Goal: Task Accomplishment & Management: Complete application form

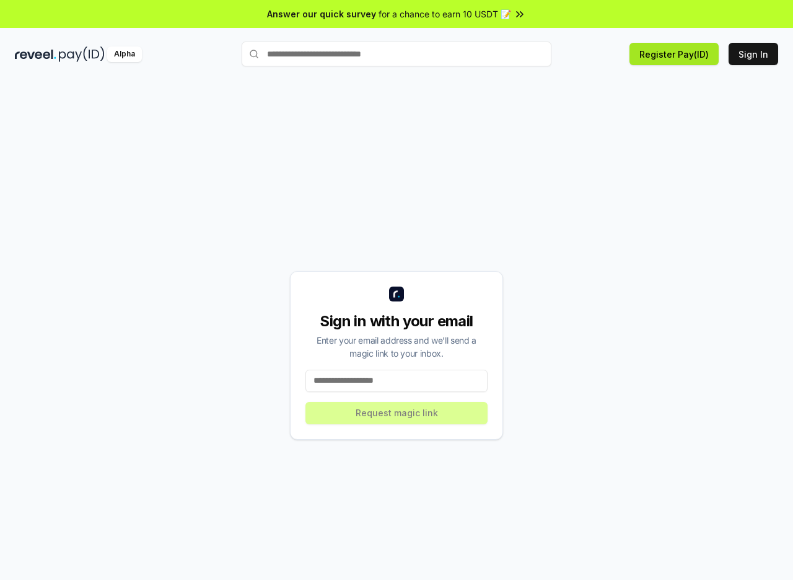
click at [652, 51] on button "Register Pay(ID)" at bounding box center [674, 54] width 89 height 22
click at [650, 59] on button "Register Pay(ID)" at bounding box center [674, 54] width 89 height 22
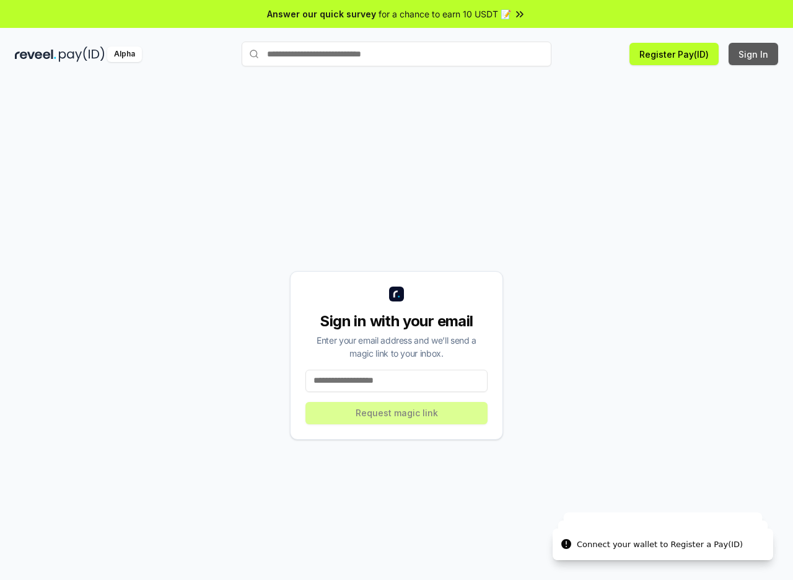
click at [733, 58] on button "Sign In" at bounding box center [754, 54] width 50 height 22
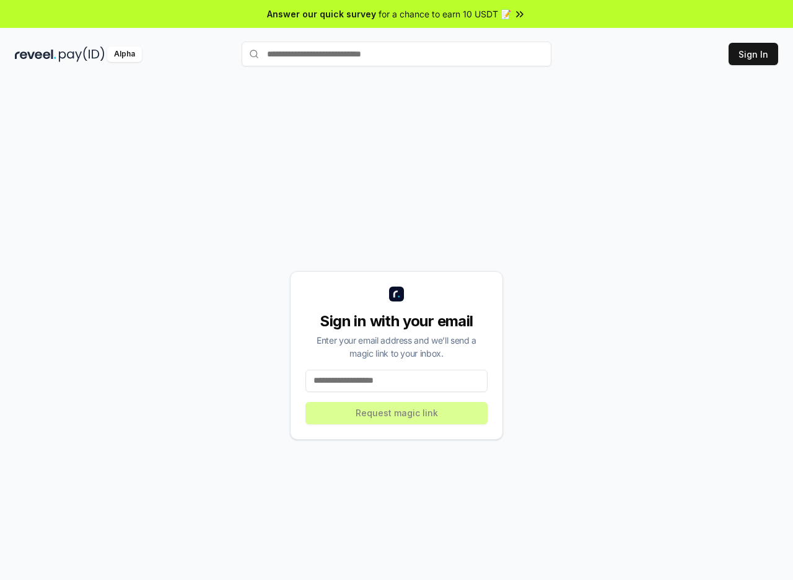
click at [519, 8] on icon at bounding box center [520, 14] width 12 height 12
click at [400, 381] on input at bounding box center [397, 380] width 182 height 22
paste input "**********"
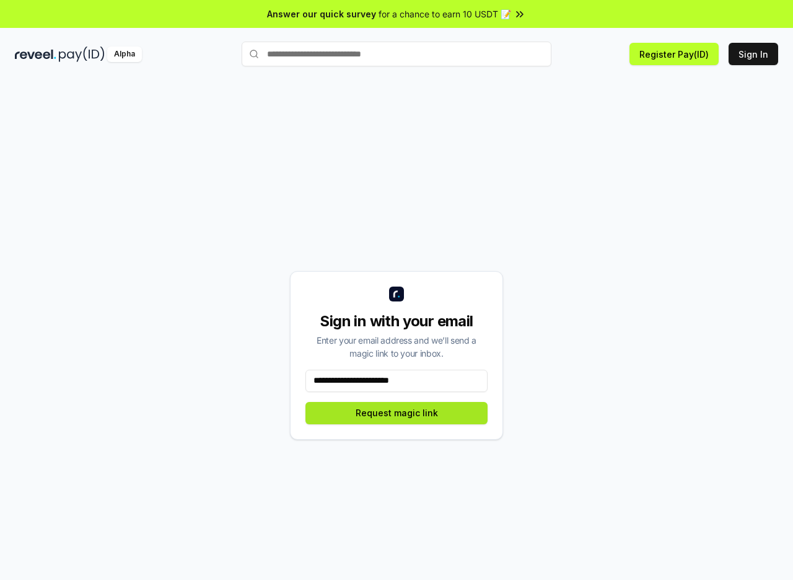
type input "**********"
click at [400, 408] on button "Request magic link" at bounding box center [397, 413] width 182 height 22
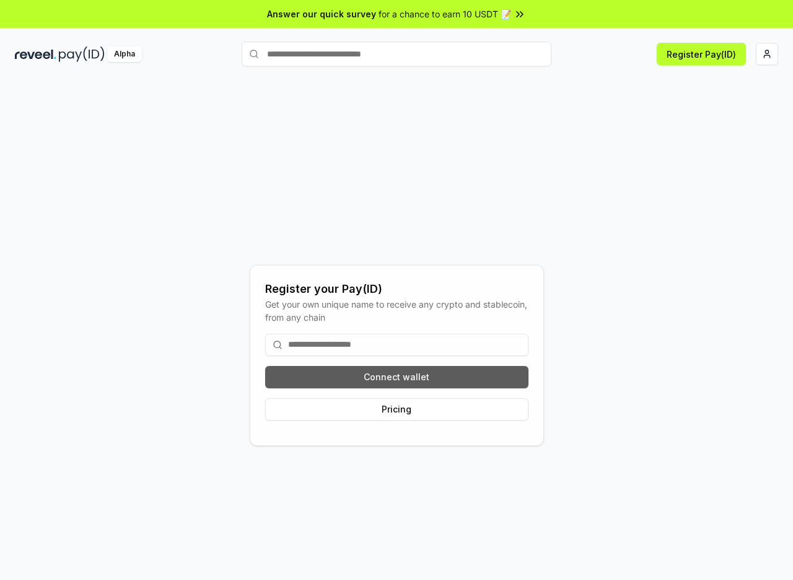
click at [362, 375] on button "Connect wallet" at bounding box center [396, 377] width 263 height 22
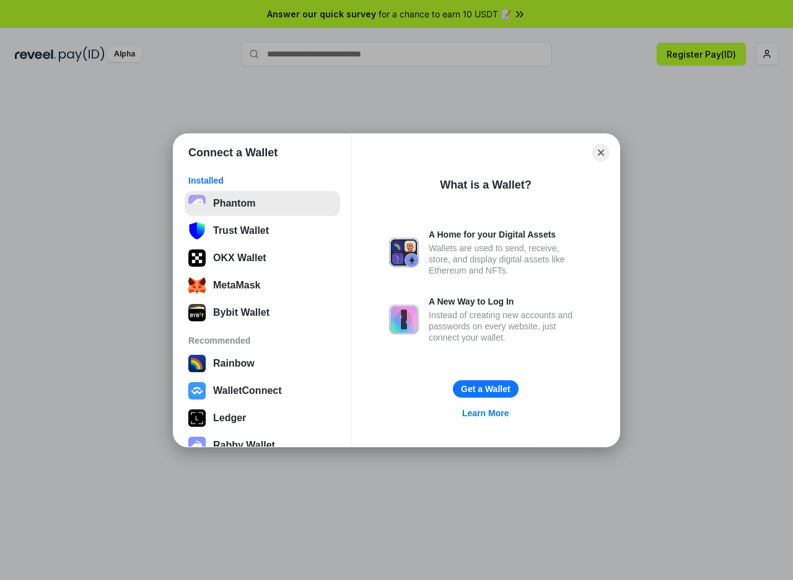
click at [262, 205] on button "Phantom" at bounding box center [263, 203] width 156 height 25
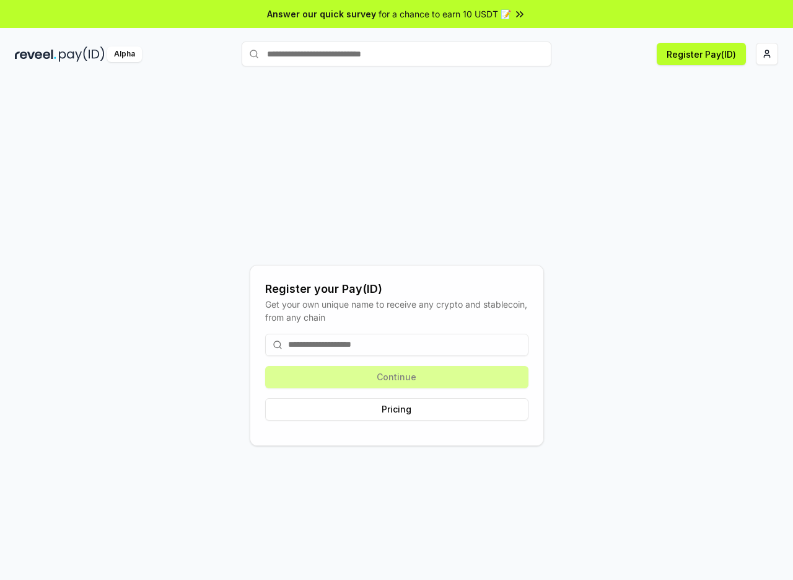
click at [306, 342] on input at bounding box center [396, 344] width 263 height 22
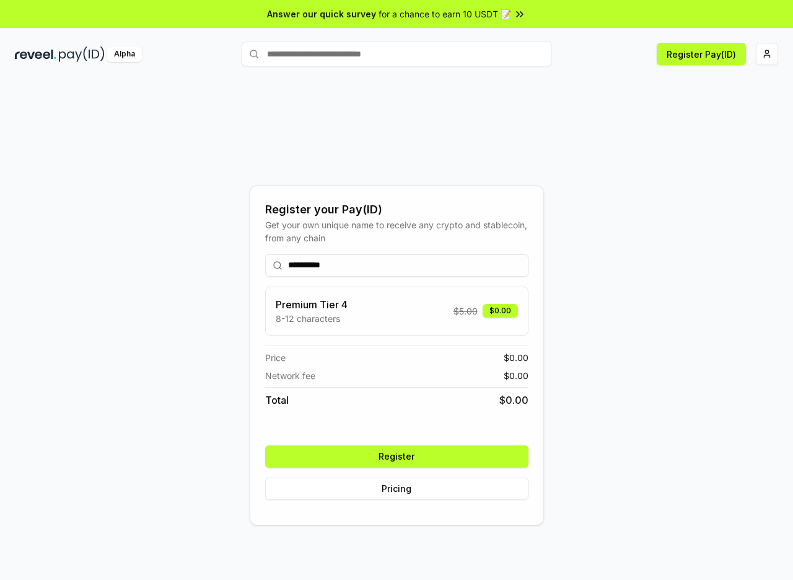
type input "**********"
click at [383, 456] on button "Register" at bounding box center [396, 456] width 263 height 22
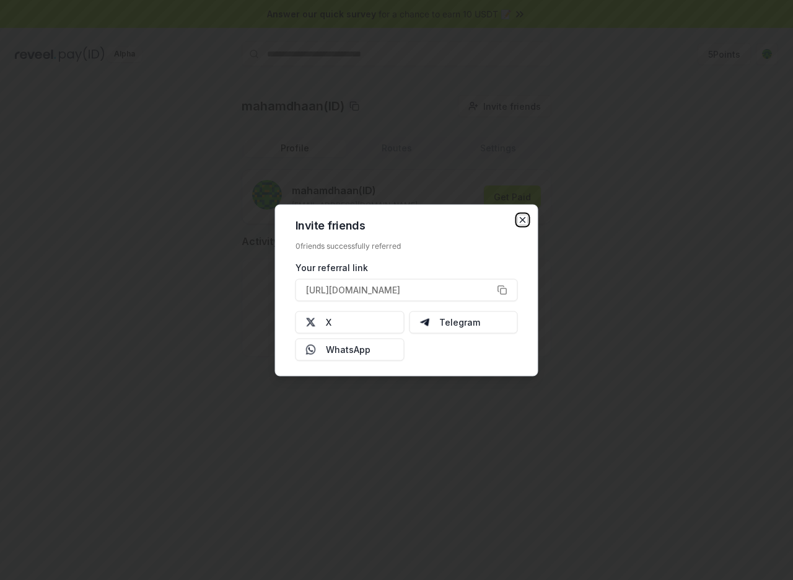
click at [524, 219] on icon "button" at bounding box center [523, 219] width 10 height 10
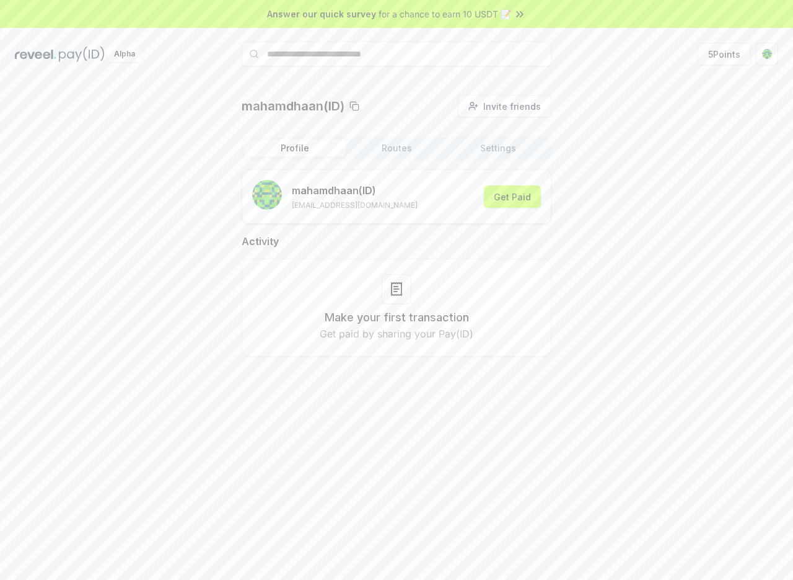
click at [270, 199] on rect "submit" at bounding box center [267, 195] width 30 height 30
click at [770, 56] on html "Answer our quick survey for a chance to earn 10 USDT 📝 Alpha 5 Points mahamdhaa…" at bounding box center [396, 290] width 793 height 580
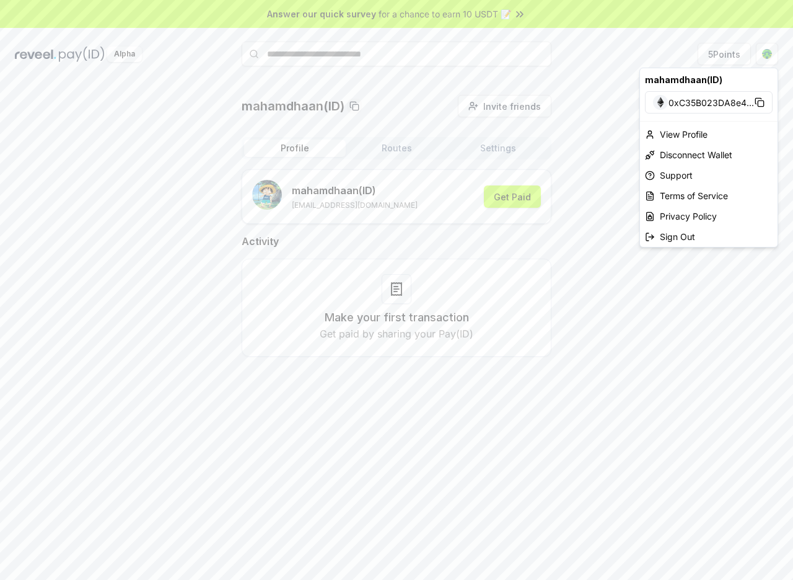
click at [629, 182] on html "Answer our quick survey for a chance to earn 10 USDT 📝 Alpha 5 Points mahamdhaa…" at bounding box center [396, 290] width 793 height 580
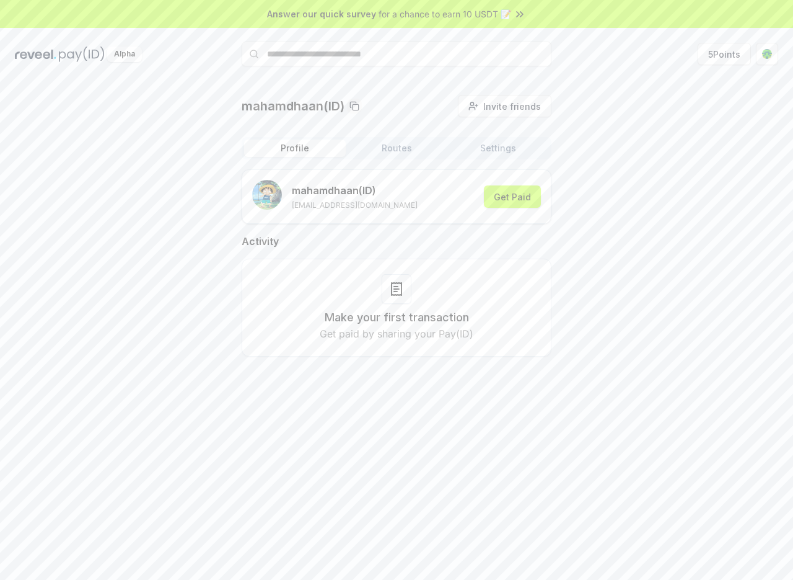
click at [684, 218] on div "mahamdhaan(ID) Invite friends Invite Profile Routes Settings mahamdhaan (ID) ma…" at bounding box center [397, 235] width 764 height 281
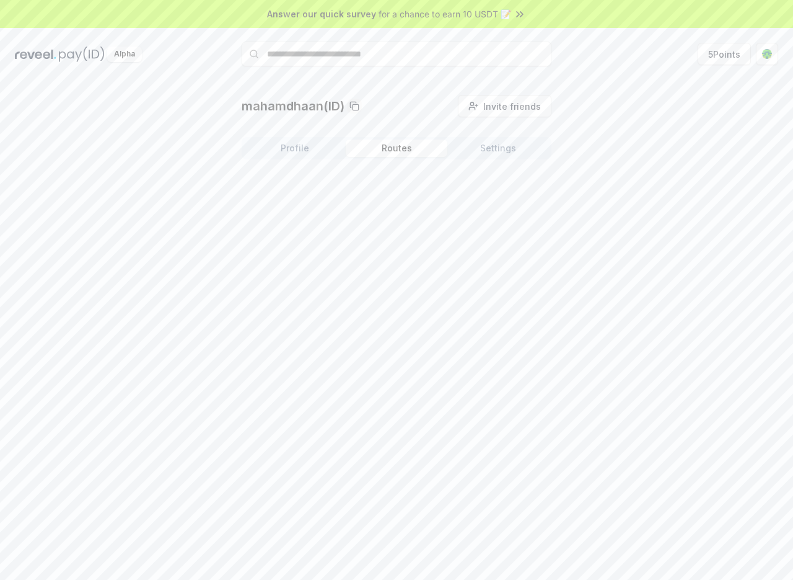
click at [382, 155] on button "Routes" at bounding box center [397, 147] width 102 height 17
click at [497, 143] on button "Settings" at bounding box center [499, 147] width 102 height 17
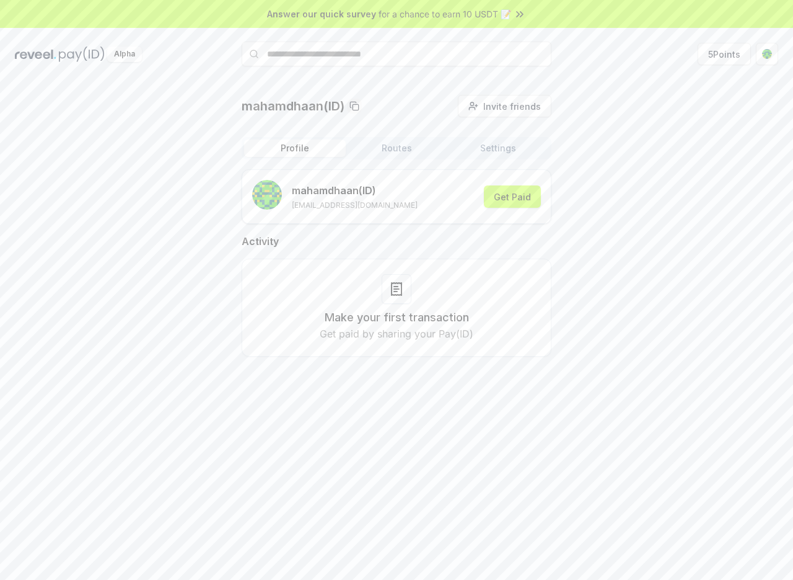
click at [300, 146] on button "Profile" at bounding box center [295, 147] width 102 height 17
click at [523, 200] on button "Get Paid" at bounding box center [512, 196] width 57 height 22
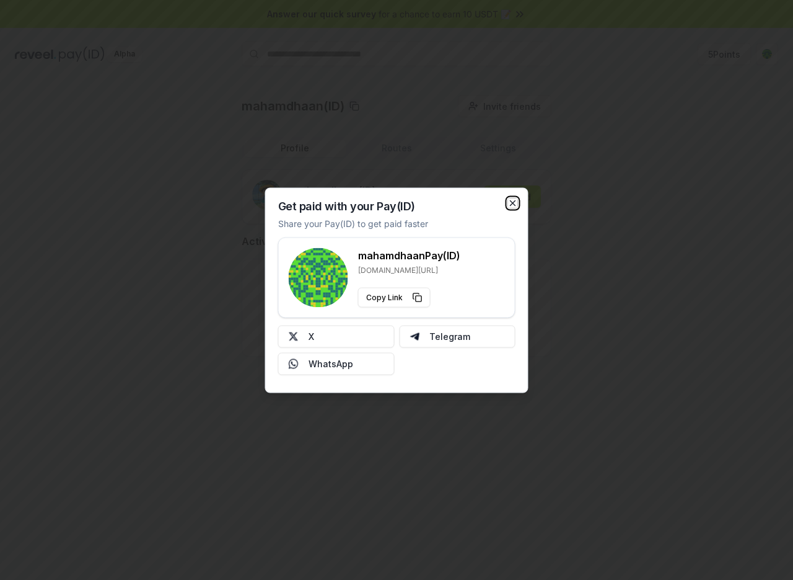
click at [514, 203] on icon "button" at bounding box center [513, 202] width 5 height 5
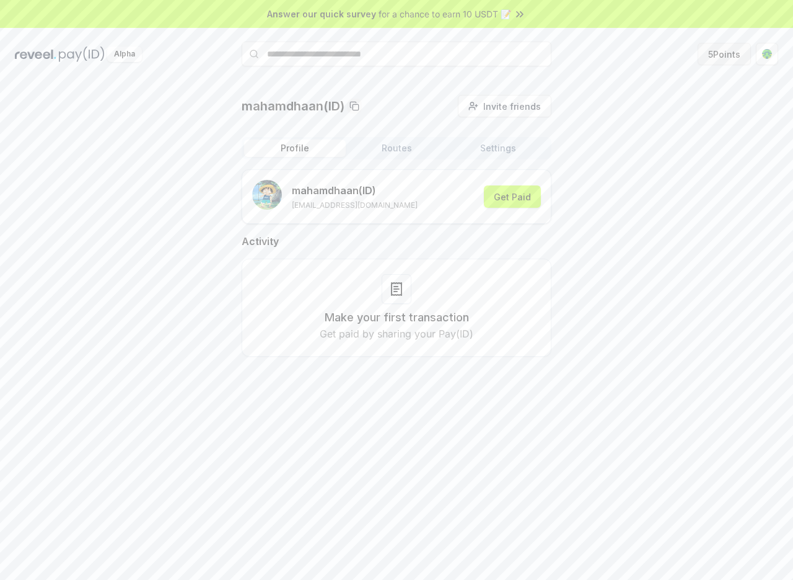
click at [731, 60] on button "5 Points" at bounding box center [724, 54] width 53 height 22
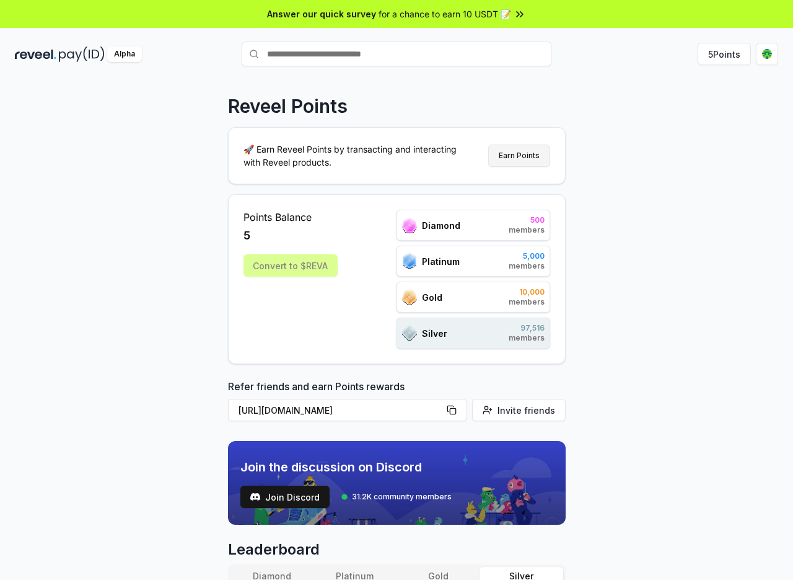
click at [532, 153] on button "Earn Points" at bounding box center [519, 155] width 62 height 22
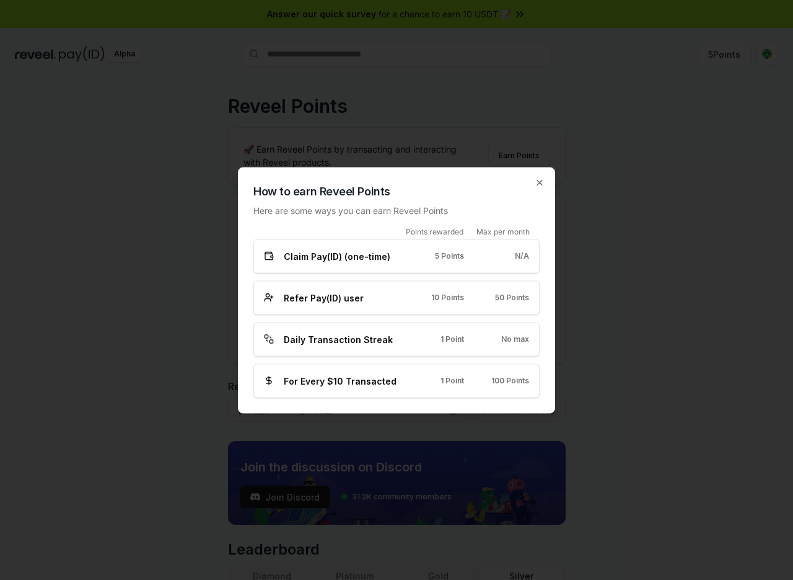
click at [534, 181] on div "How to earn Reveel Points Here are some ways you can earn Reveel Points Points …" at bounding box center [396, 290] width 317 height 246
click at [547, 181] on div "How to earn Reveel Points Here are some ways you can earn Reveel Points Points …" at bounding box center [396, 290] width 317 height 246
click at [540, 183] on icon "button" at bounding box center [540, 182] width 10 height 10
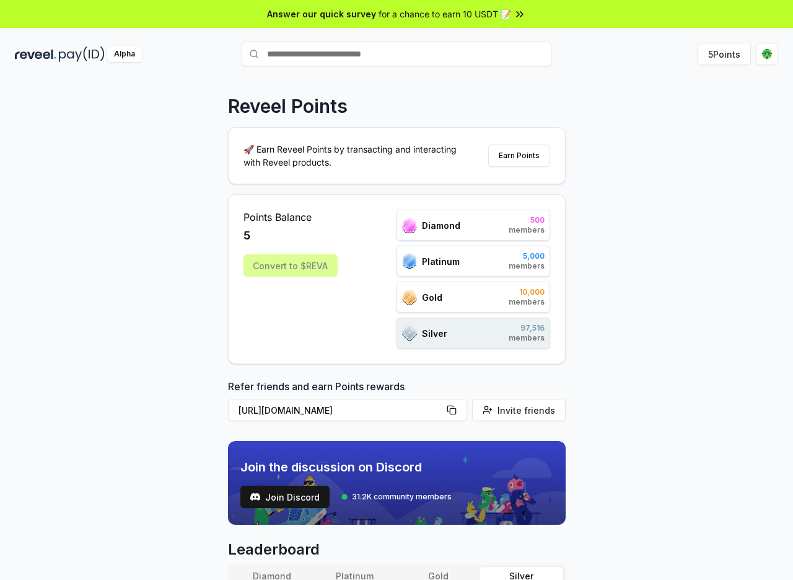
drag, startPoint x: 764, startPoint y: 68, endPoint x: 766, endPoint y: 60, distance: 8.9
click at [765, 68] on div "Alpha 5 Points" at bounding box center [396, 54] width 793 height 32
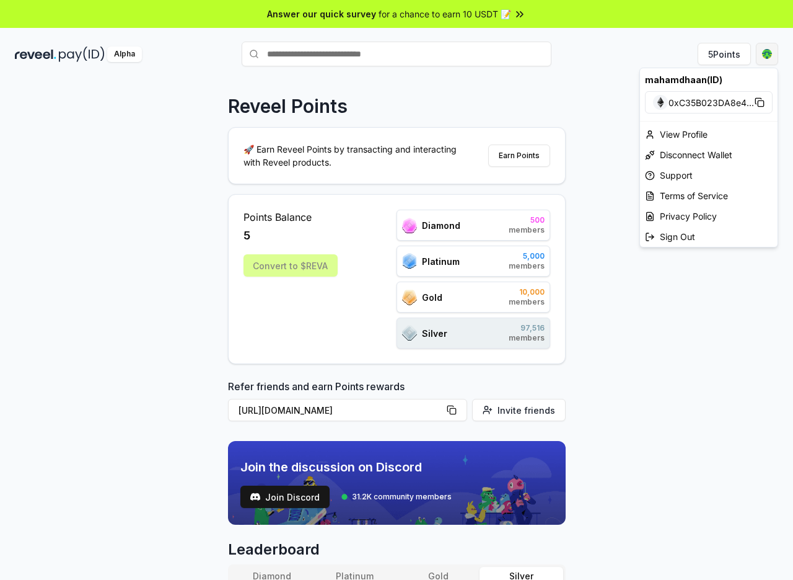
click at [766, 58] on html "Answer our quick survey for a chance to earn 10 USDT 📝 Alpha 5 Points Reveel Po…" at bounding box center [396, 290] width 793 height 580
click at [689, 140] on div "View Profile" at bounding box center [709, 134] width 138 height 20
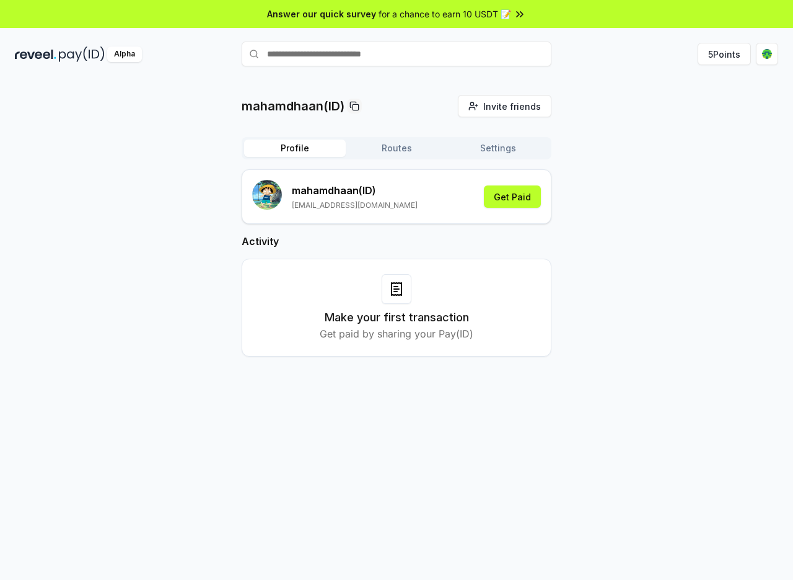
click at [402, 149] on button "Routes" at bounding box center [397, 147] width 102 height 17
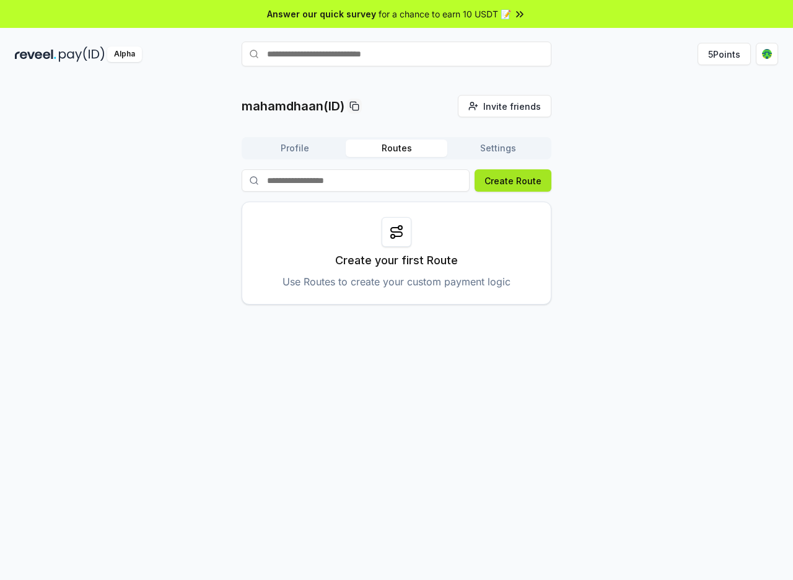
click at [509, 187] on button "Create Route" at bounding box center [513, 180] width 77 height 22
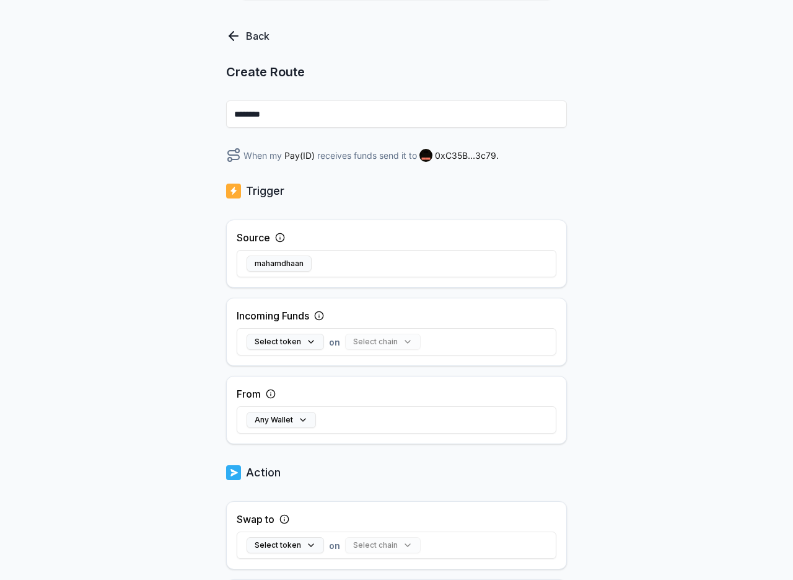
scroll to position [54, 0]
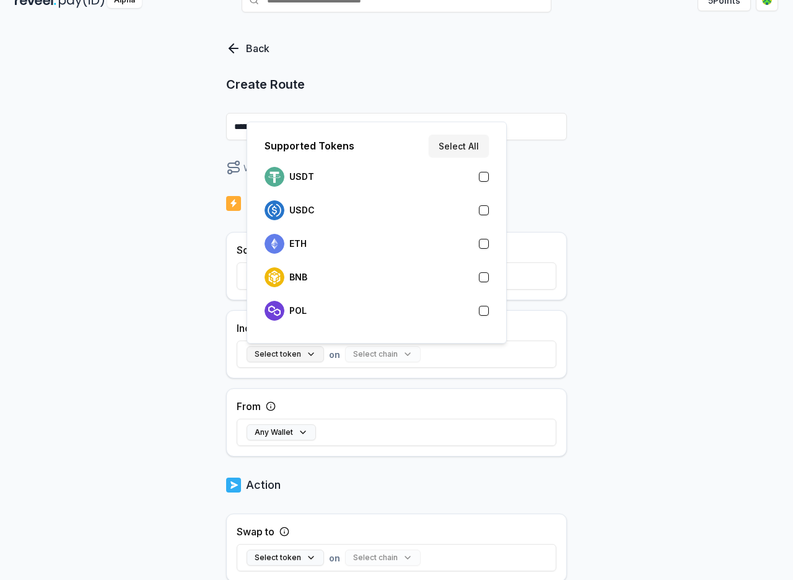
click at [273, 355] on button "Select token" at bounding box center [285, 354] width 77 height 16
click at [446, 148] on button "Select All" at bounding box center [459, 146] width 60 height 22
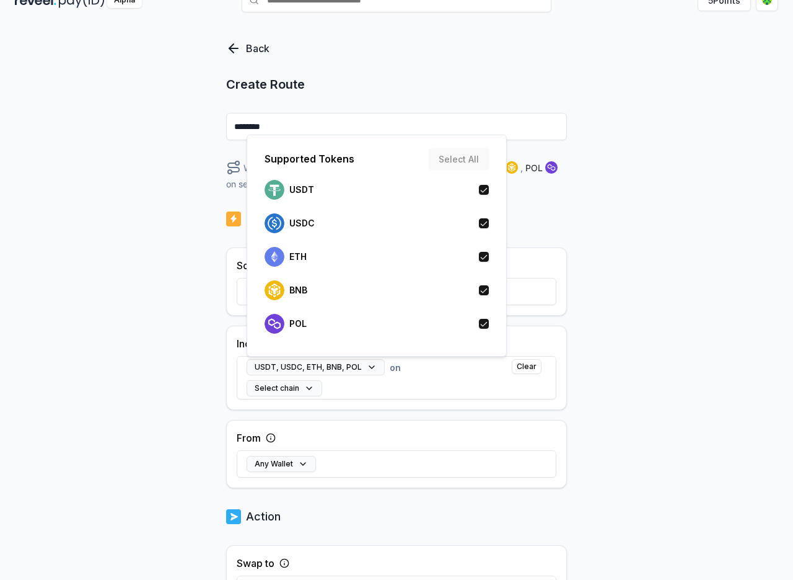
click at [582, 266] on div "Back Create Route ******** When my Pay(ID) receives USDT , USDC , ETH , BNB , P…" at bounding box center [396, 288] width 793 height 545
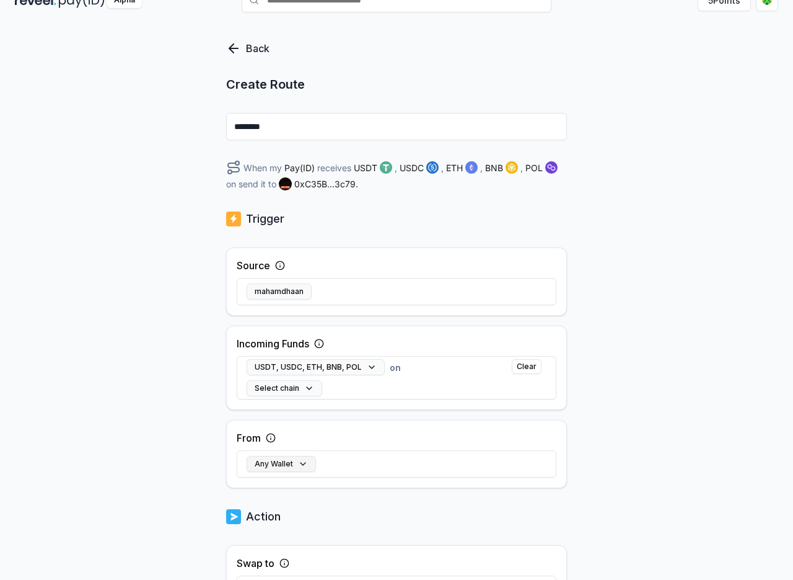
click at [266, 464] on button "Any Wallet" at bounding box center [281, 464] width 69 height 16
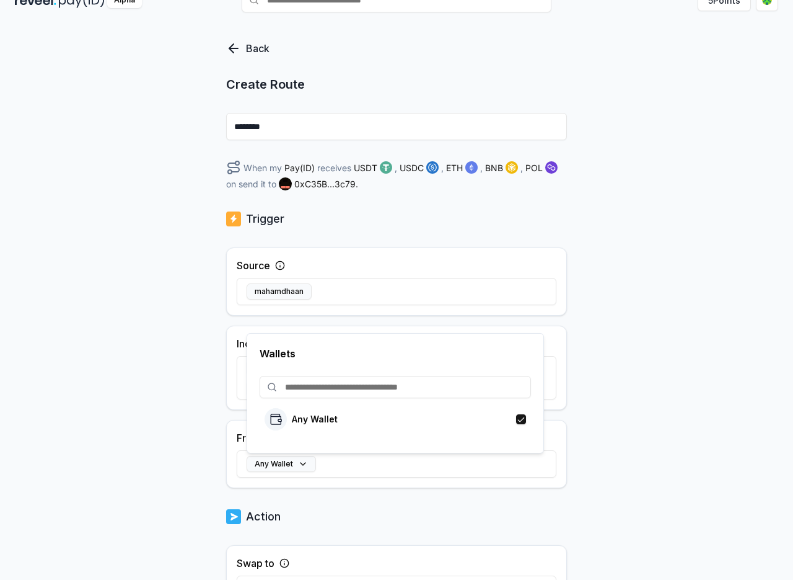
click at [656, 363] on div "Back Create Route ******** When my Pay(ID) receives USDT , USDC , ETH , BNB , P…" at bounding box center [396, 288] width 793 height 545
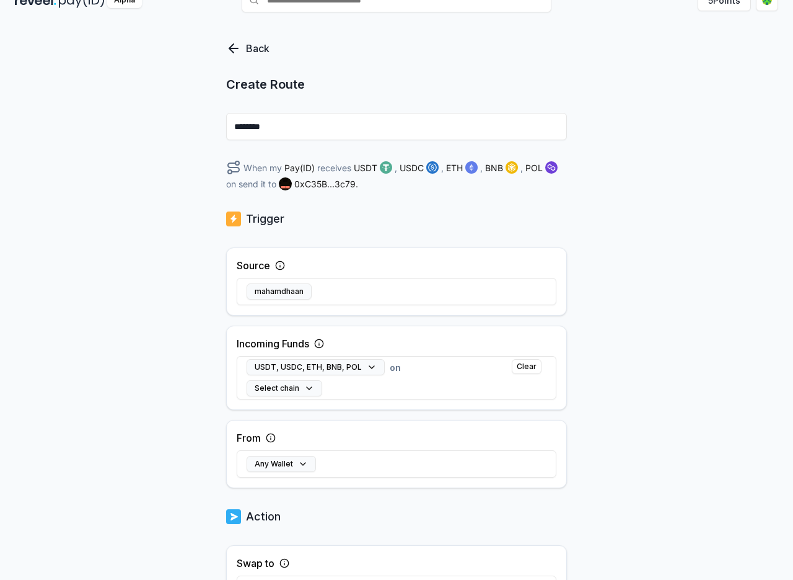
drag, startPoint x: 280, startPoint y: 131, endPoint x: 182, endPoint y: 135, distance: 98.0
click at [183, 135] on div "Back Create Route ******** When my Pay(ID) receives USDT , USDC , ETH , BNB , P…" at bounding box center [396, 288] width 793 height 545
type input "******"
click at [164, 210] on div "Back Create Route ****** When my Pay(ID) receives USDT , USDC , ETH , BNB , POL…" at bounding box center [396, 288] width 793 height 545
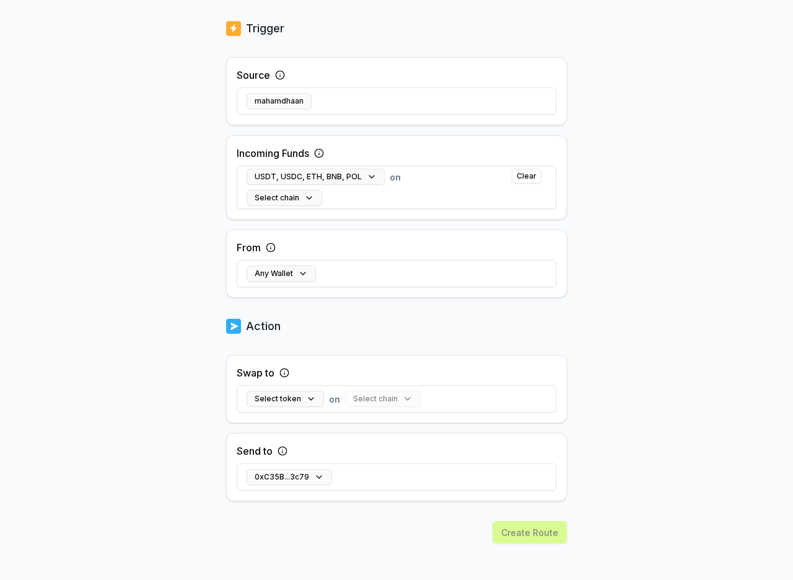
scroll to position [251, 0]
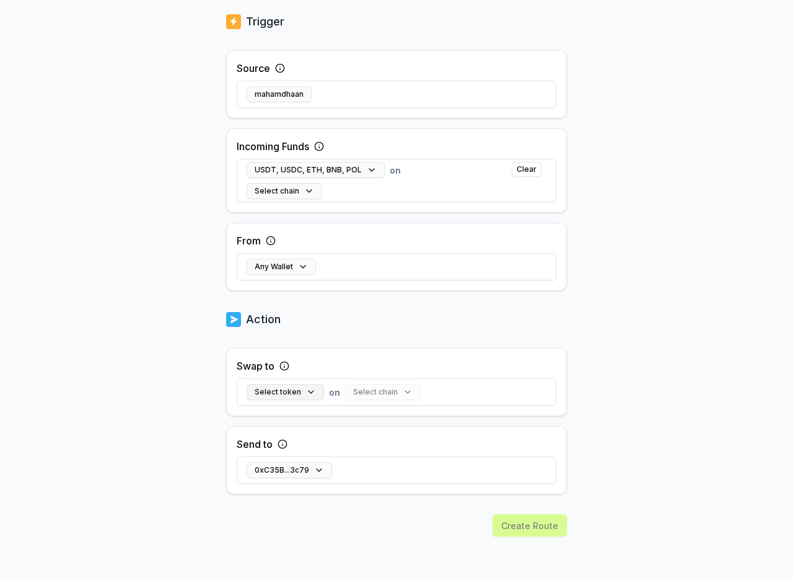
click at [289, 397] on button "Select token" at bounding box center [285, 392] width 77 height 16
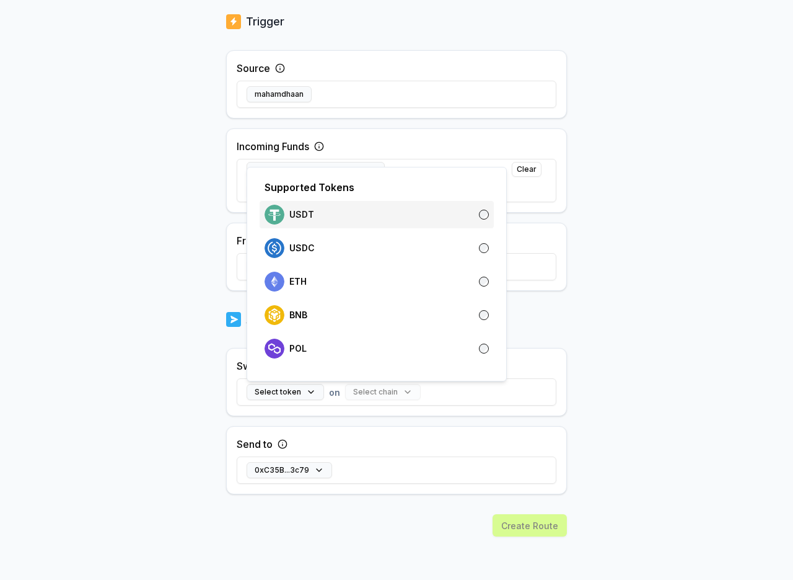
click at [475, 219] on div "USDT" at bounding box center [377, 215] width 224 height 20
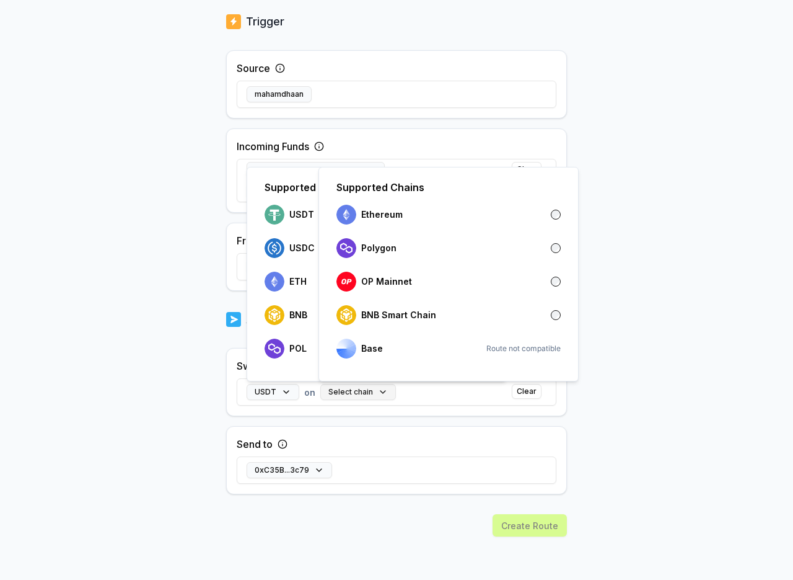
click at [370, 398] on button "Select chain" at bounding box center [358, 392] width 76 height 16
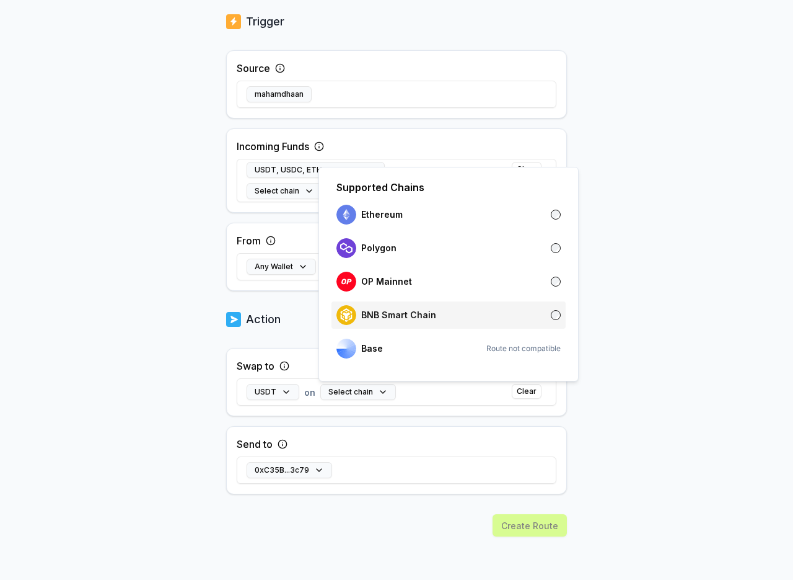
click at [446, 306] on div "BNB Smart Chain" at bounding box center [449, 315] width 224 height 20
click at [633, 315] on div "Back Create Route ****** When my Pay(ID) receives USDT , USDC , ETH , BNB , POL…" at bounding box center [396, 91] width 793 height 545
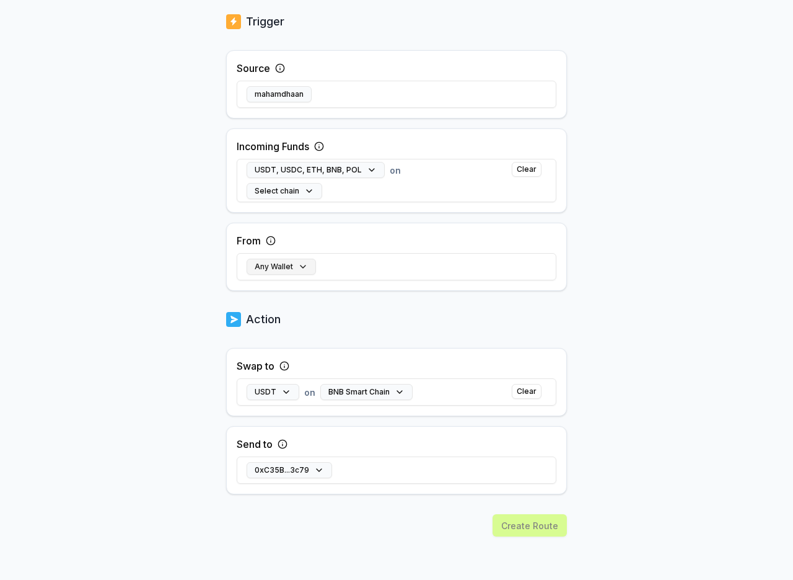
click at [288, 265] on button "Any Wallet" at bounding box center [281, 266] width 69 height 16
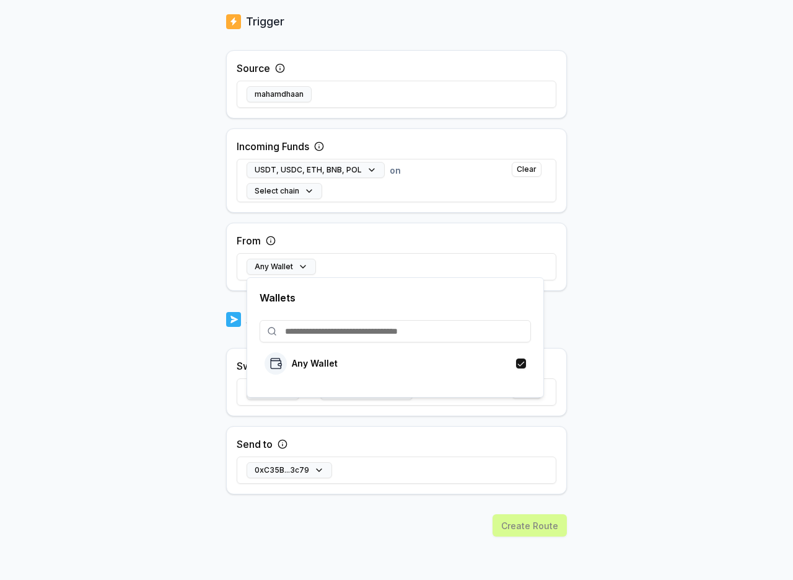
click at [723, 278] on div "Back Create Route ****** When my Pay(ID) receives USDT , USDC , ETH , BNB , POL…" at bounding box center [396, 91] width 793 height 545
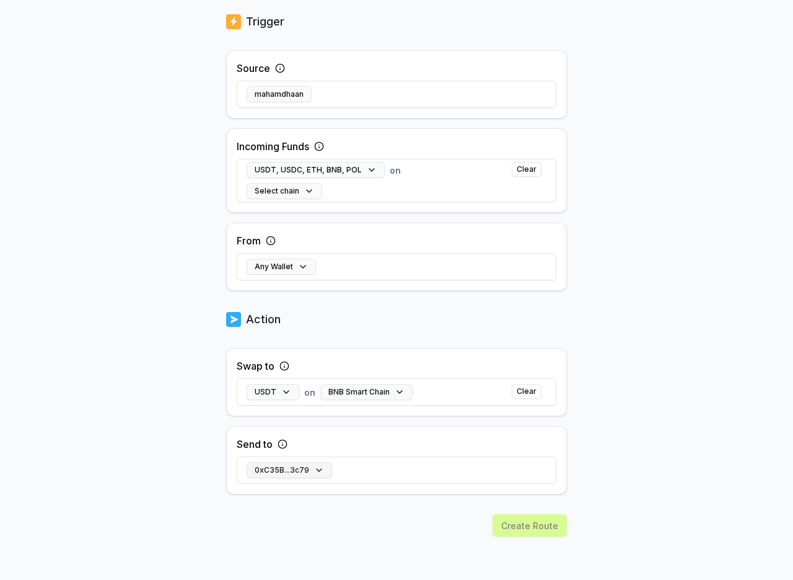
click at [291, 472] on button "0xC35B...3c79" at bounding box center [290, 470] width 86 height 16
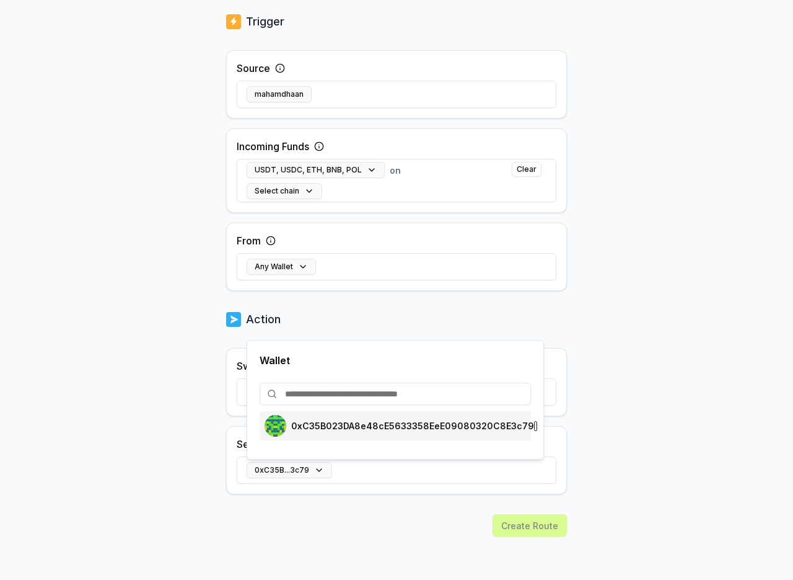
click at [330, 428] on p "0xC35B023DA8e48cE5633358EeE09080320C8E3c79" at bounding box center [412, 426] width 243 height 10
click at [290, 270] on button "Any Wallet" at bounding box center [281, 266] width 69 height 16
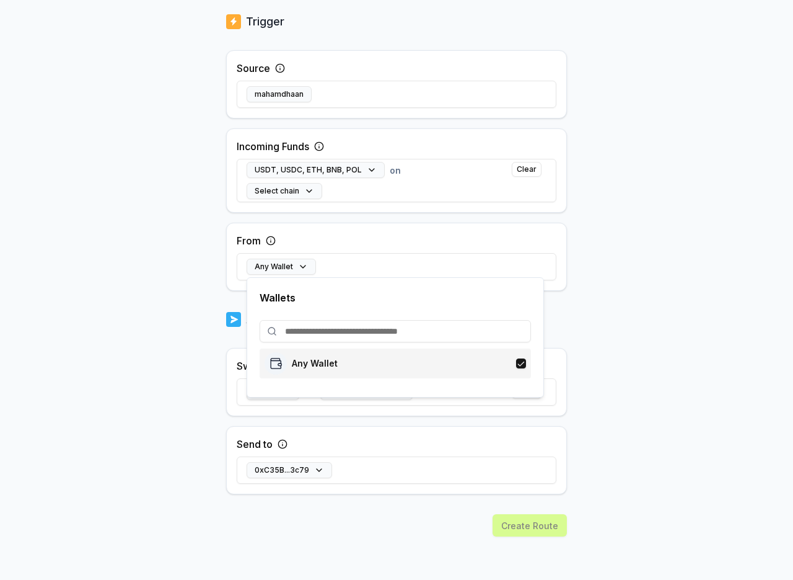
click at [350, 364] on div "Any Wallet" at bounding box center [396, 363] width 262 height 22
click at [690, 420] on body "Answer our quick survey for a chance to earn 10 USDT 📝 Alpha 5 Points Back Crea…" at bounding box center [396, 290] width 793 height 580
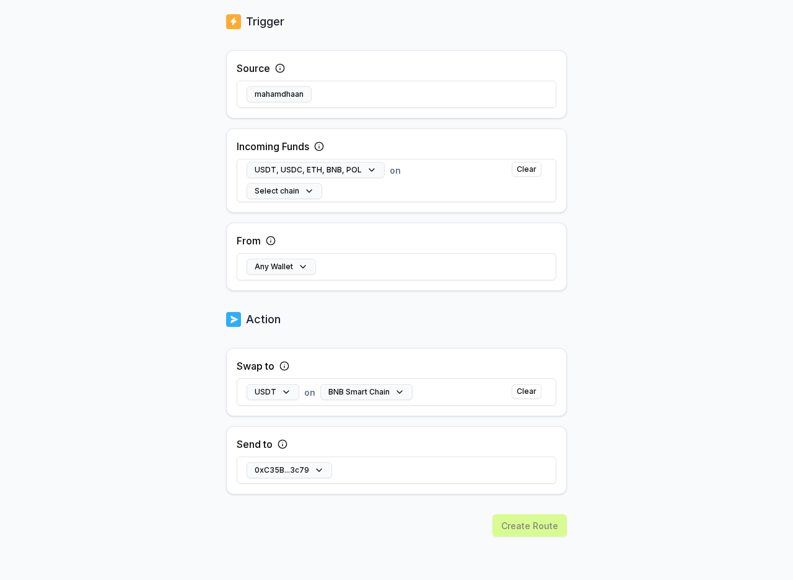
click at [549, 529] on div "Create Route" at bounding box center [396, 547] width 341 height 66
click at [303, 262] on button "Any Wallet" at bounding box center [281, 266] width 69 height 16
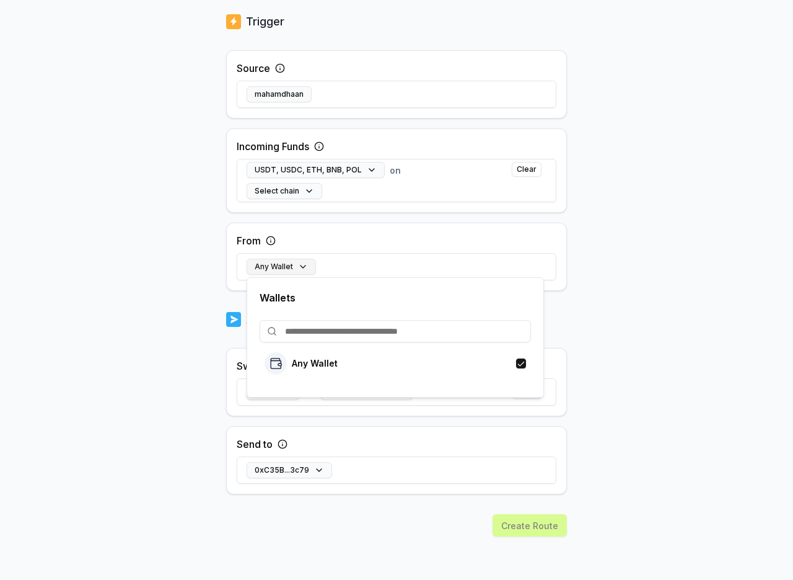
click at [303, 262] on button "Any Wallet" at bounding box center [281, 266] width 69 height 16
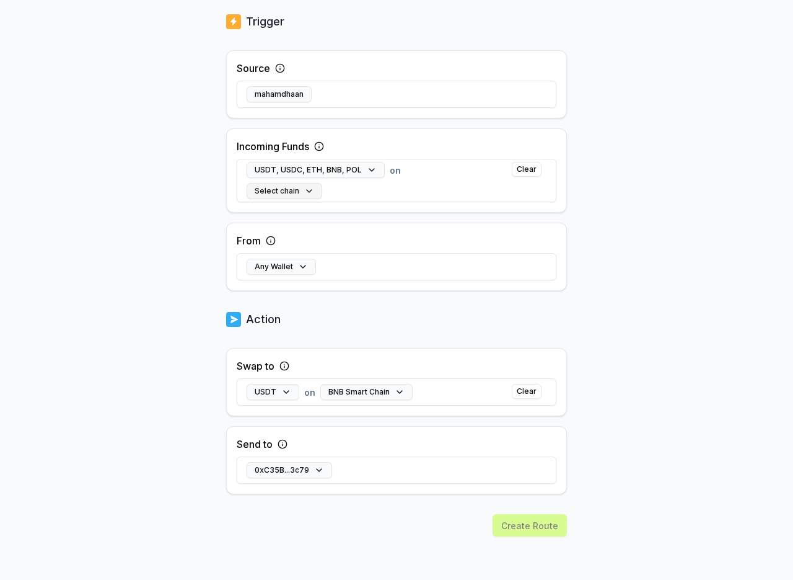
click at [293, 193] on button "Select chain" at bounding box center [285, 191] width 76 height 16
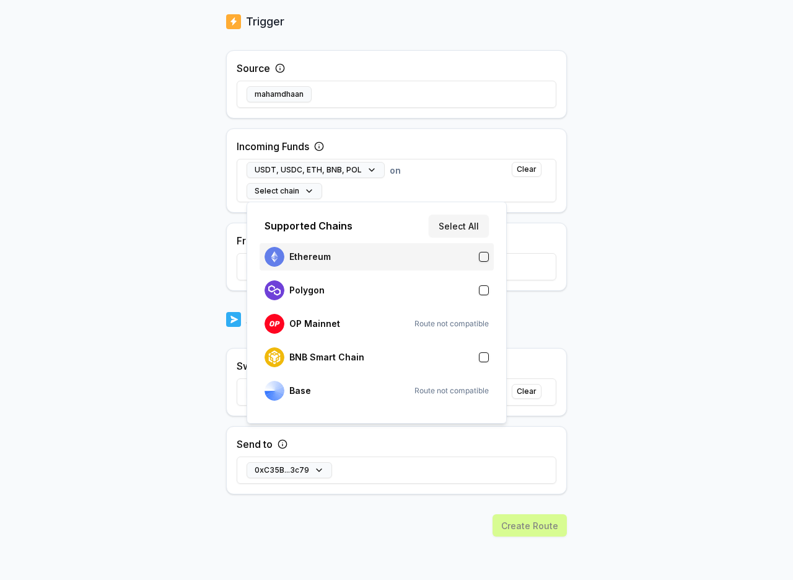
click at [474, 258] on div "Ethereum" at bounding box center [377, 257] width 224 height 20
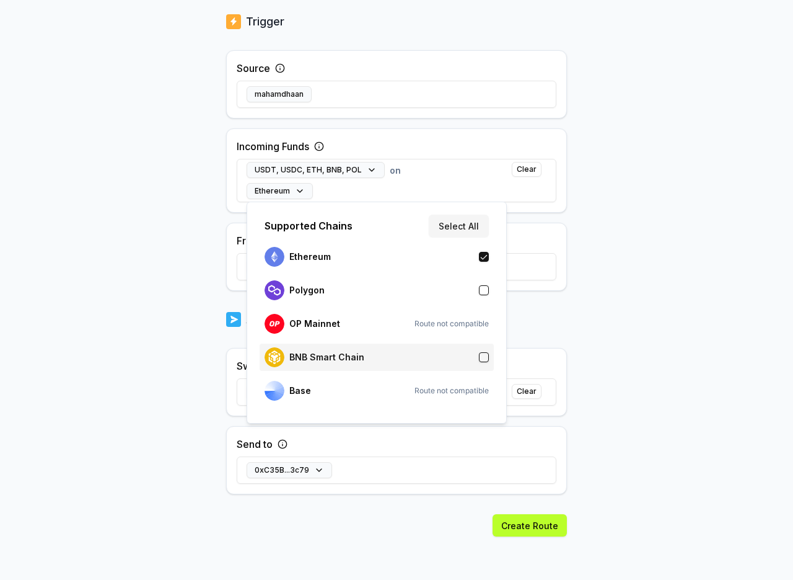
click at [492, 351] on div "BNB Smart Chain" at bounding box center [377, 356] width 234 height 27
click at [638, 441] on body "Answer our quick survey for a chance to earn 10 USDT 📝 Alpha 5 Points Back Crea…" at bounding box center [396, 290] width 793 height 580
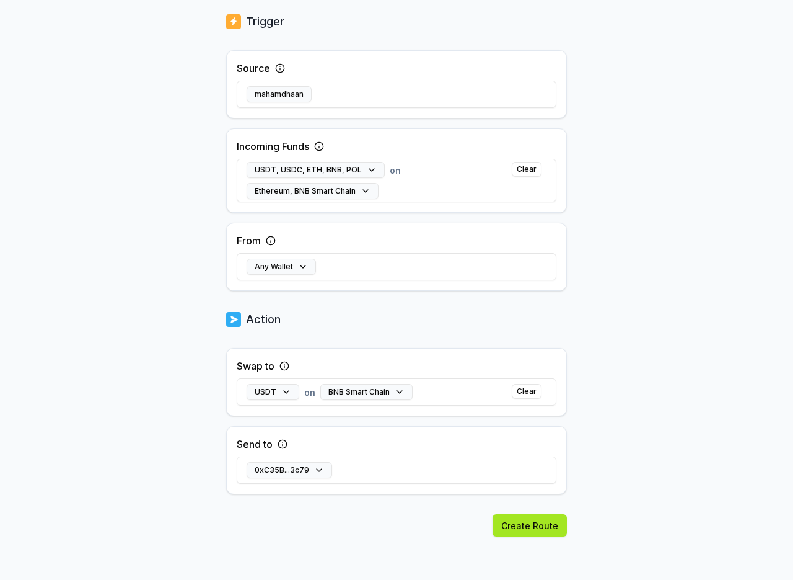
click at [529, 526] on button "Create Route" at bounding box center [530, 525] width 74 height 22
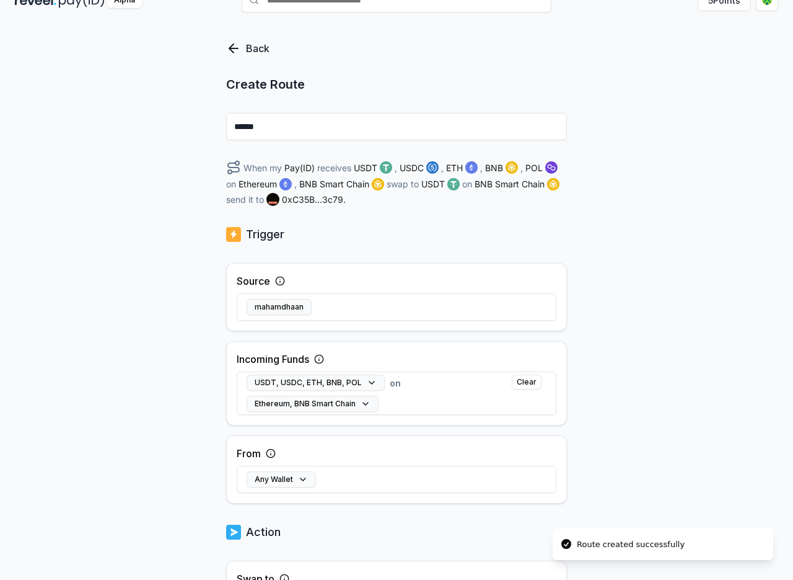
scroll to position [19, 0]
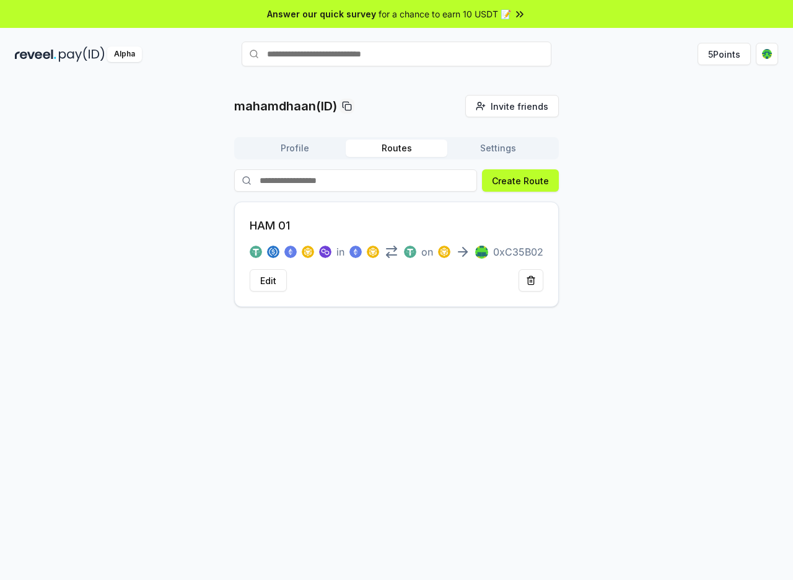
click at [520, 146] on button "Settings" at bounding box center [499, 147] width 102 height 17
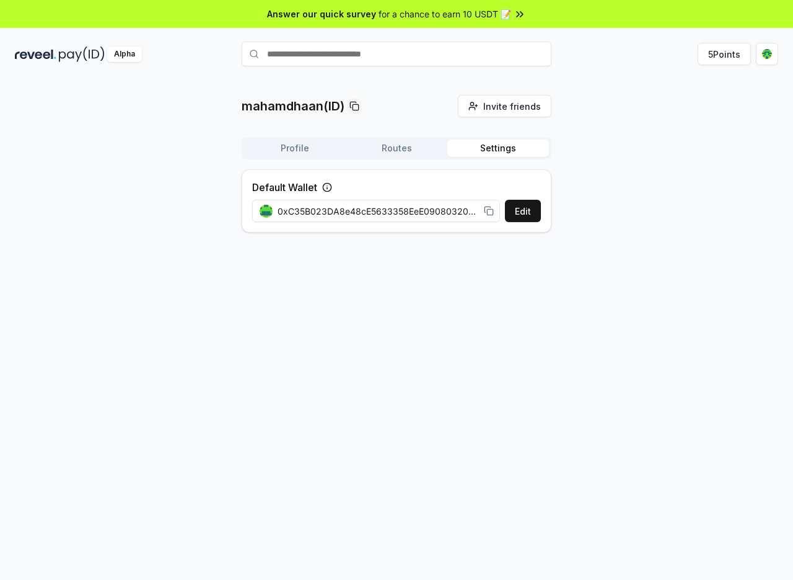
drag, startPoint x: 380, startPoint y: 157, endPoint x: 343, endPoint y: 160, distance: 36.7
click at [379, 157] on div "Profile Routes Settings" at bounding box center [397, 148] width 310 height 22
click at [316, 156] on button "Profile" at bounding box center [295, 147] width 102 height 17
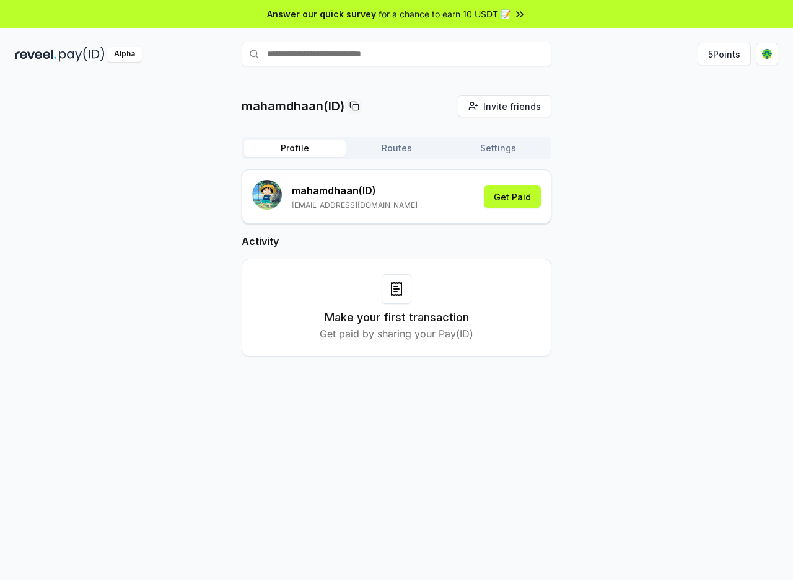
click at [392, 335] on p "Get paid by sharing your Pay(ID)" at bounding box center [397, 333] width 154 height 15
click at [769, 53] on html "Answer our quick survey for a chance to earn 10 USDT 📝 Alpha 5 Points mahamdhaa…" at bounding box center [396, 290] width 793 height 580
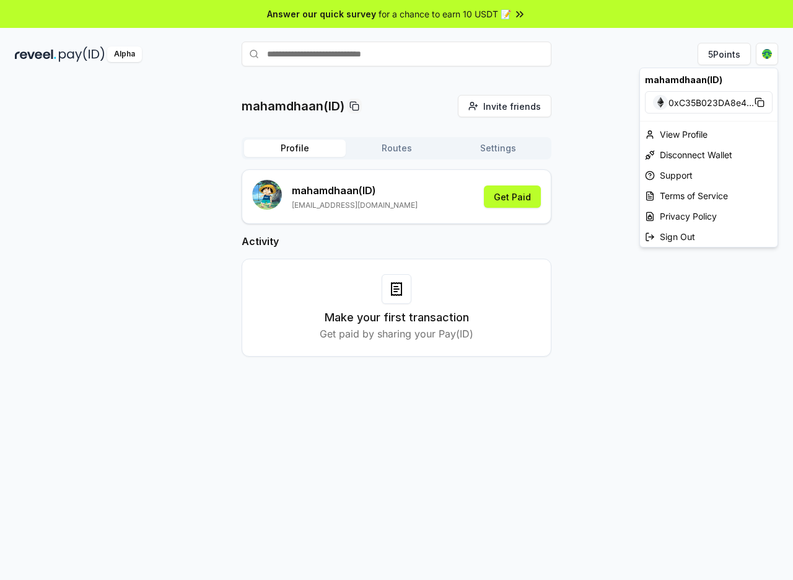
drag, startPoint x: 607, startPoint y: 97, endPoint x: 575, endPoint y: 73, distance: 39.8
click at [606, 97] on html "Answer our quick survey for a chance to earn 10 USDT 📝 Alpha 5 Points mahamdhaa…" at bounding box center [396, 290] width 793 height 580
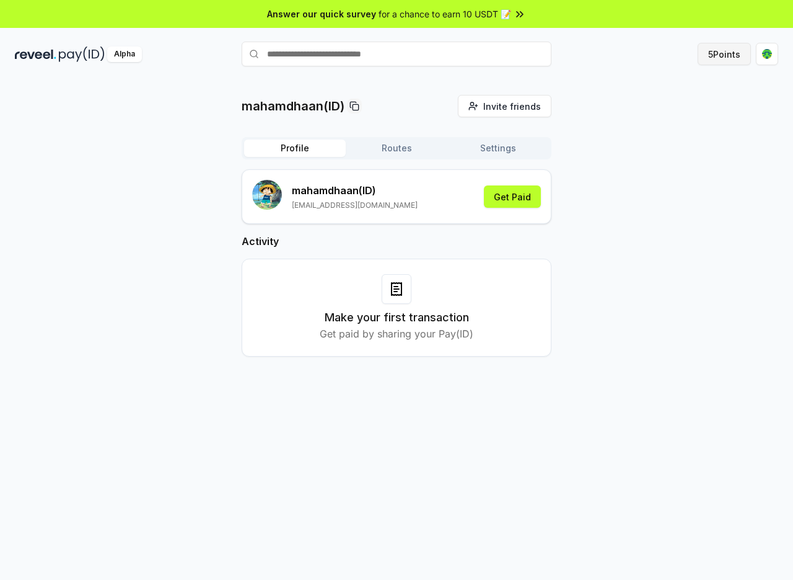
click at [702, 59] on button "5 Points" at bounding box center [724, 54] width 53 height 22
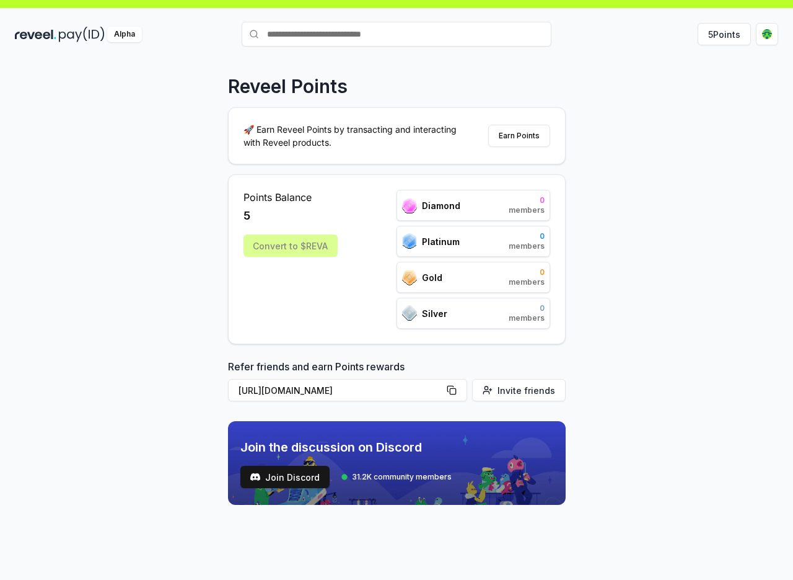
scroll to position [35, 0]
